Goal: Transaction & Acquisition: Purchase product/service

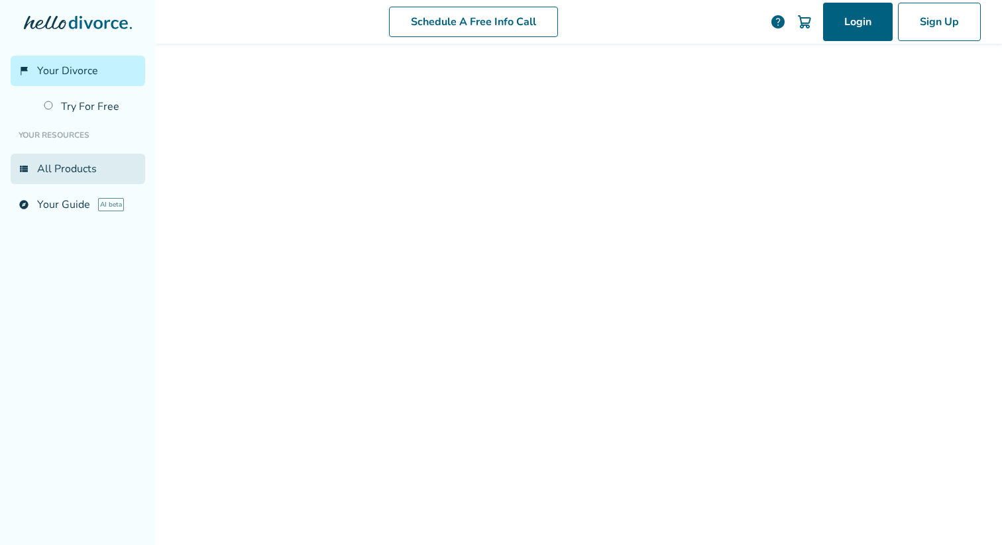
click at [72, 171] on link "view_list All Products" at bounding box center [78, 169] width 134 height 30
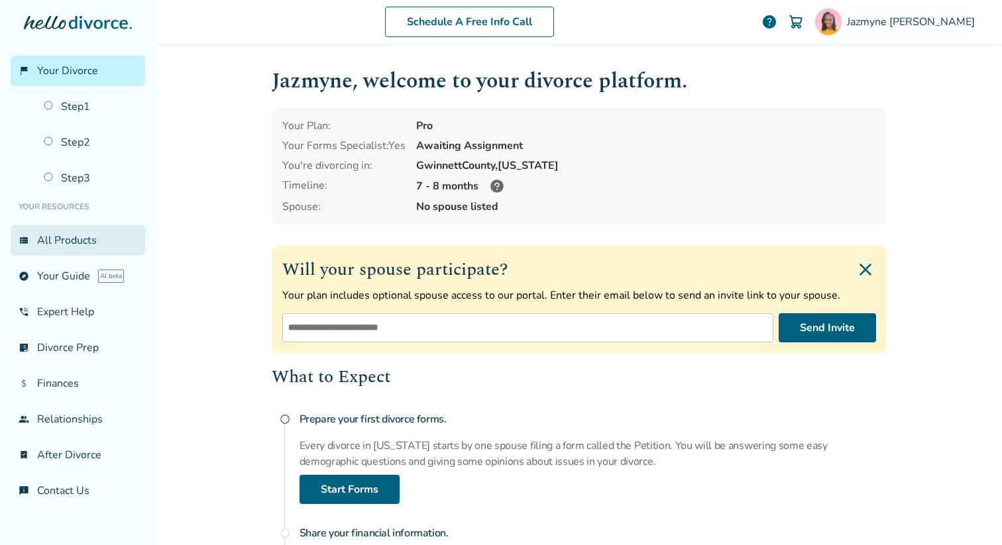
click at [81, 243] on link "view_list All Products" at bounding box center [78, 240] width 134 height 30
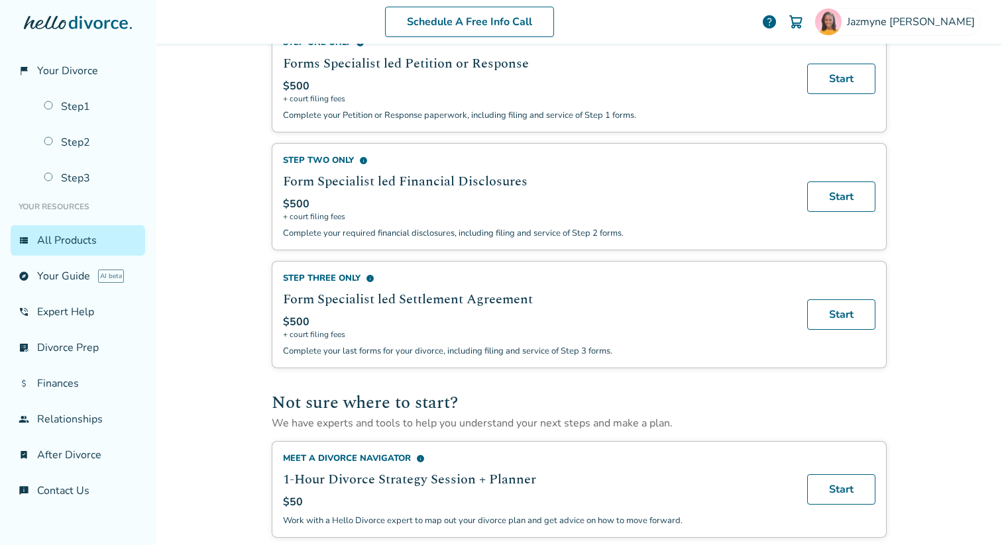
scroll to position [546, 0]
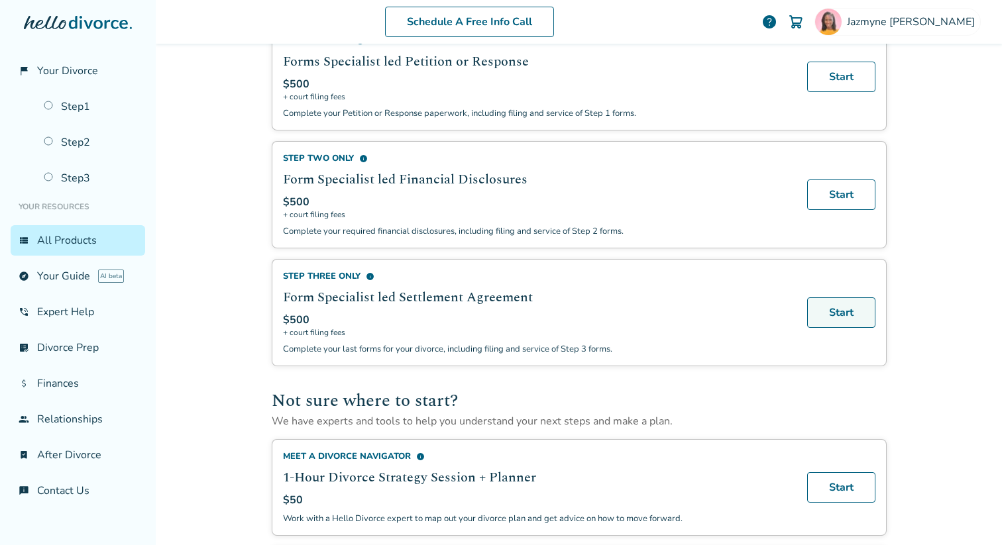
click at [841, 315] on link "Start" at bounding box center [841, 312] width 68 height 30
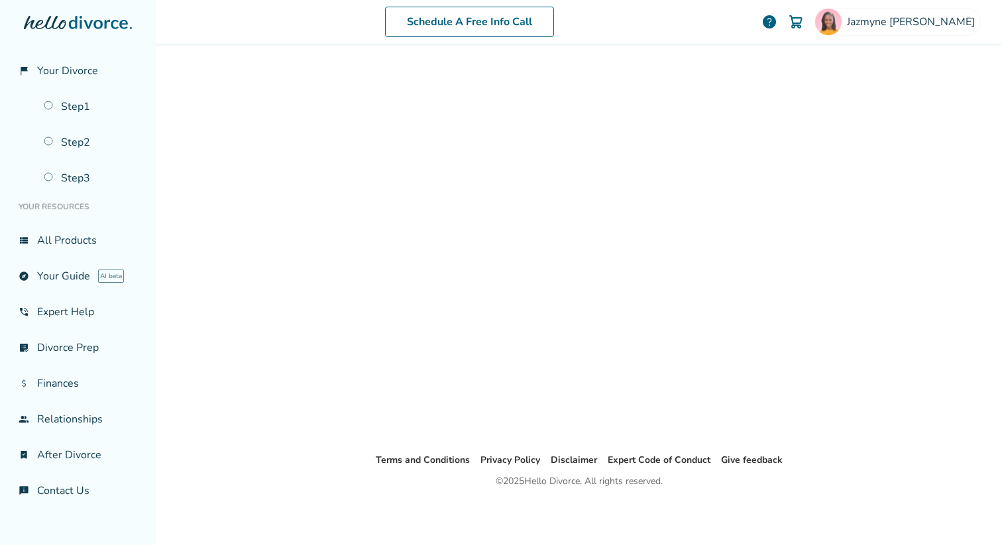
scroll to position [65, 0]
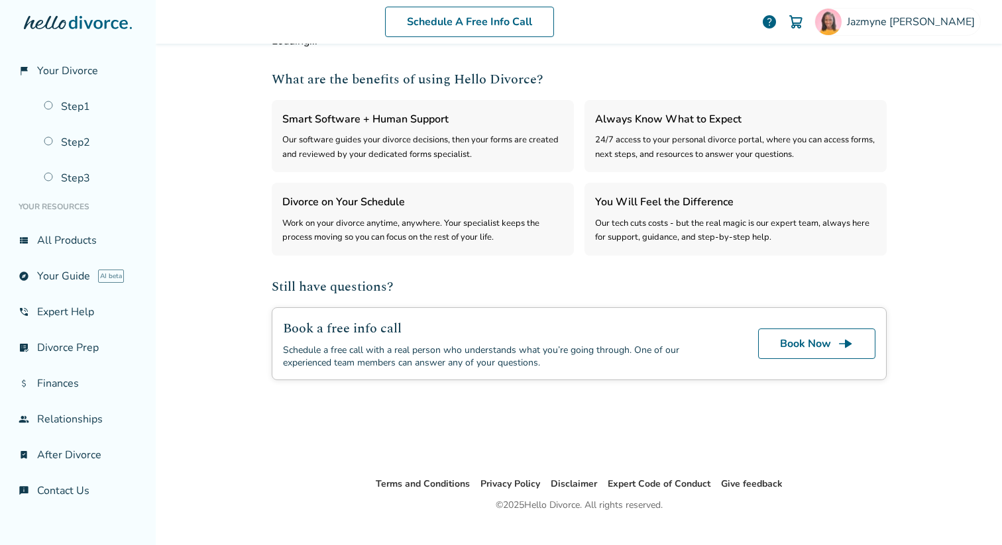
select select "***"
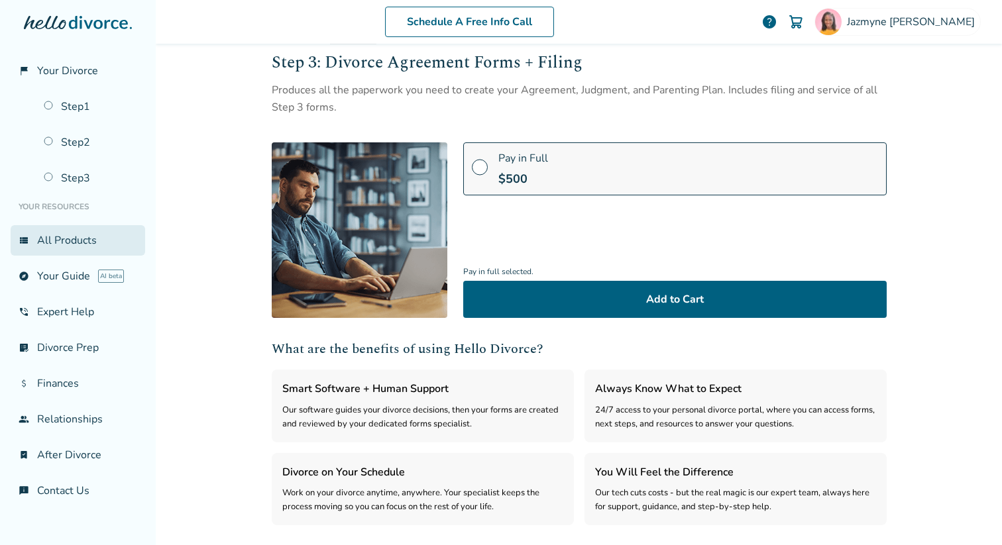
click at [68, 244] on link "view_list All Products" at bounding box center [78, 240] width 134 height 30
